Goal: Register for event/course: Sign up to attend an event or enroll in a course

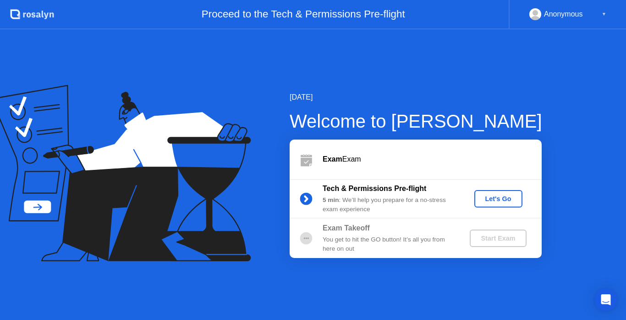
click at [496, 199] on div "Let's Go" at bounding box center [498, 198] width 41 height 7
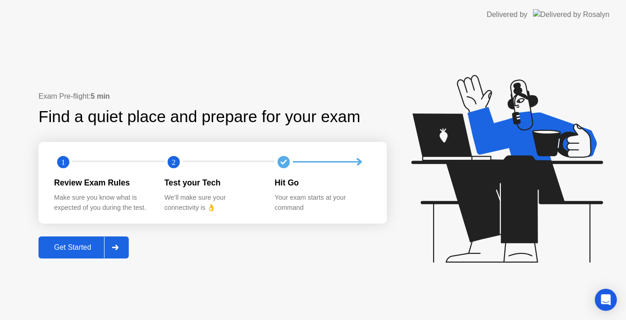
click at [112, 248] on div at bounding box center [115, 247] width 22 height 21
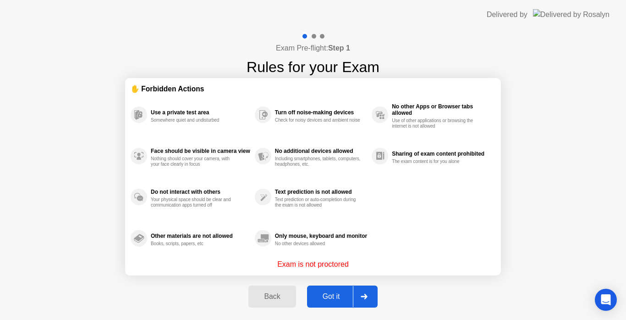
click at [332, 293] on div "Got it" at bounding box center [331, 296] width 43 height 8
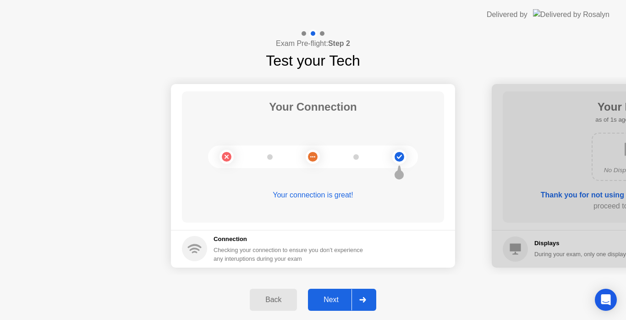
click at [332, 298] on div "Next" at bounding box center [331, 299] width 41 height 8
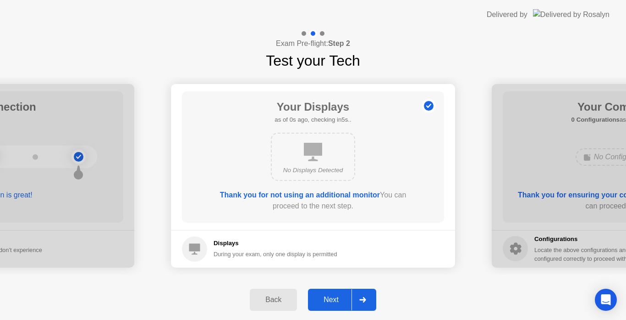
click at [343, 297] on div "Next" at bounding box center [331, 299] width 41 height 8
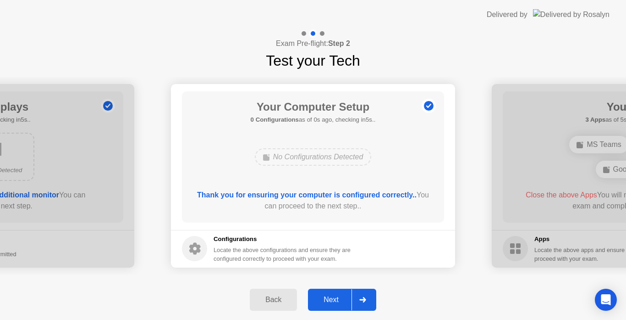
click at [333, 298] on div "Next" at bounding box center [331, 299] width 41 height 8
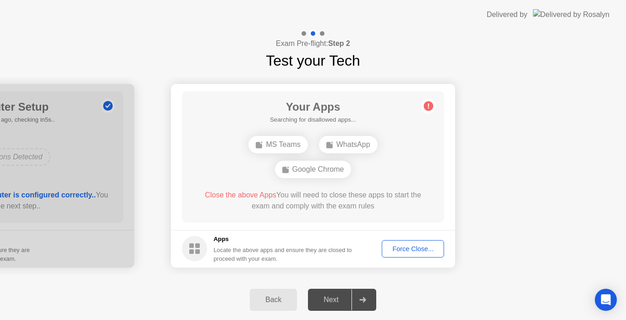
click at [408, 250] on div "Force Close..." at bounding box center [413, 248] width 56 height 7
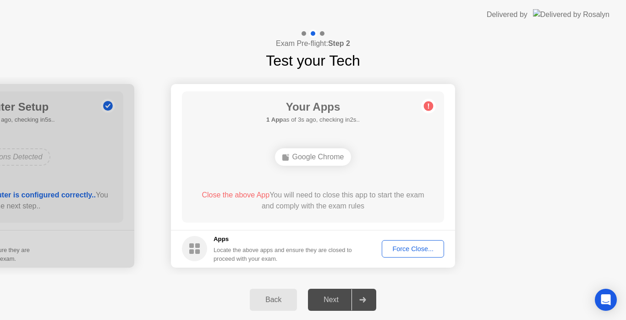
click at [400, 249] on div "Force Close..." at bounding box center [413, 248] width 56 height 7
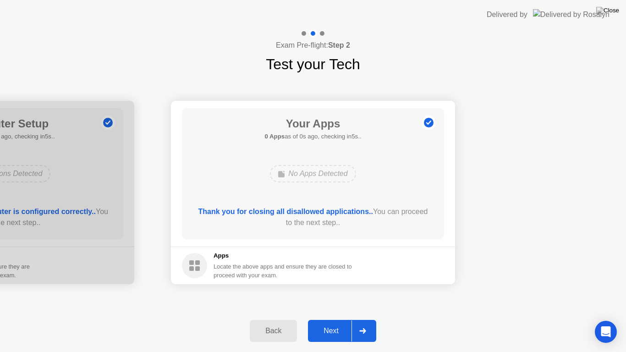
click at [338, 319] on div "Next" at bounding box center [331, 331] width 41 height 8
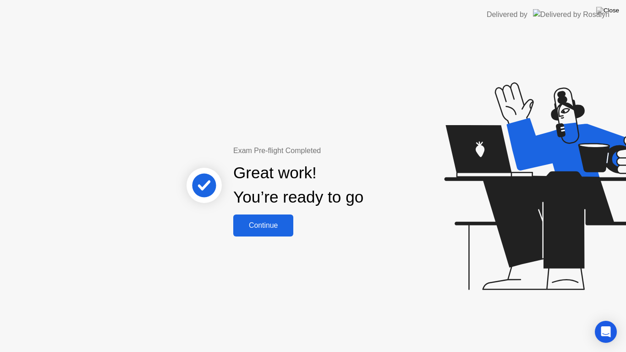
click at [278, 228] on div "Continue" at bounding box center [263, 225] width 55 height 8
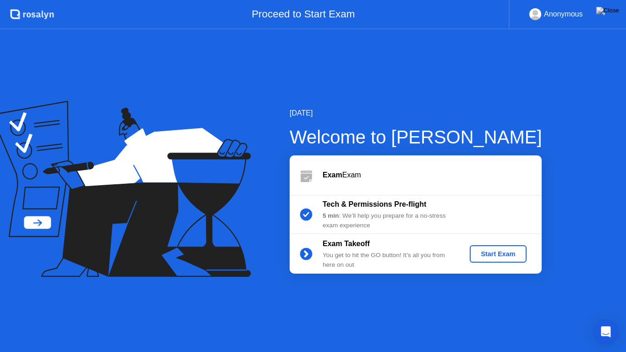
click at [497, 256] on div "Start Exam" at bounding box center [498, 253] width 49 height 7
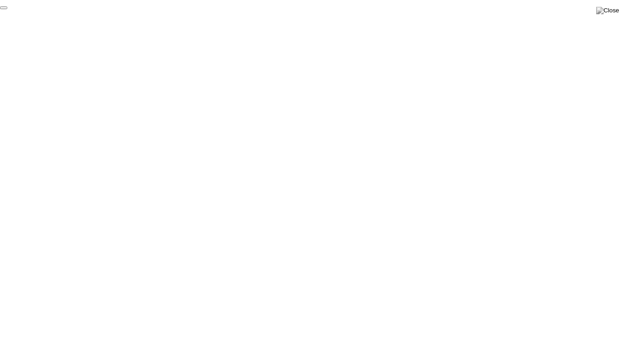
click div "End Proctoring Session"
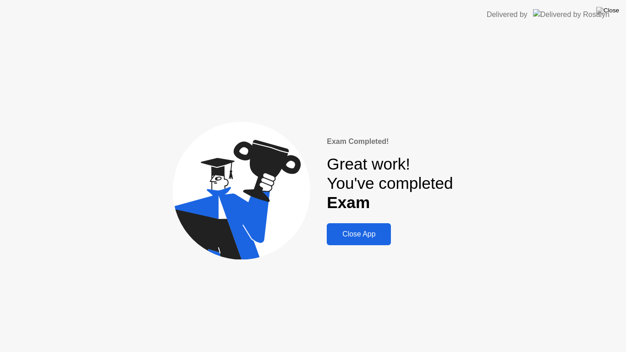
click at [353, 232] on div "Close App" at bounding box center [359, 234] width 59 height 8
